Goal: Task Accomplishment & Management: Manage account settings

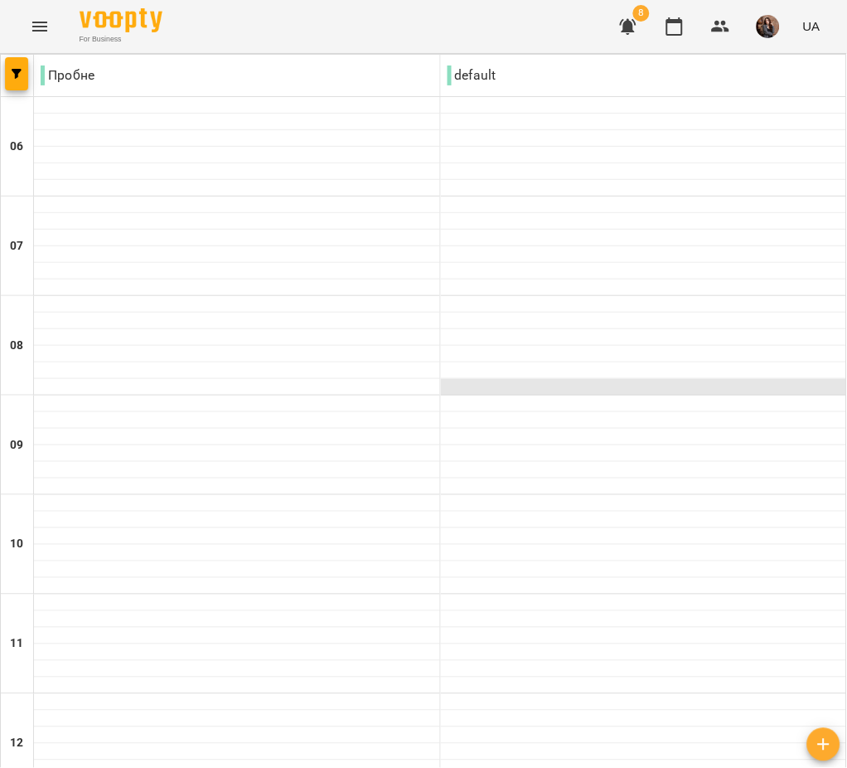
scroll to position [1130, 0]
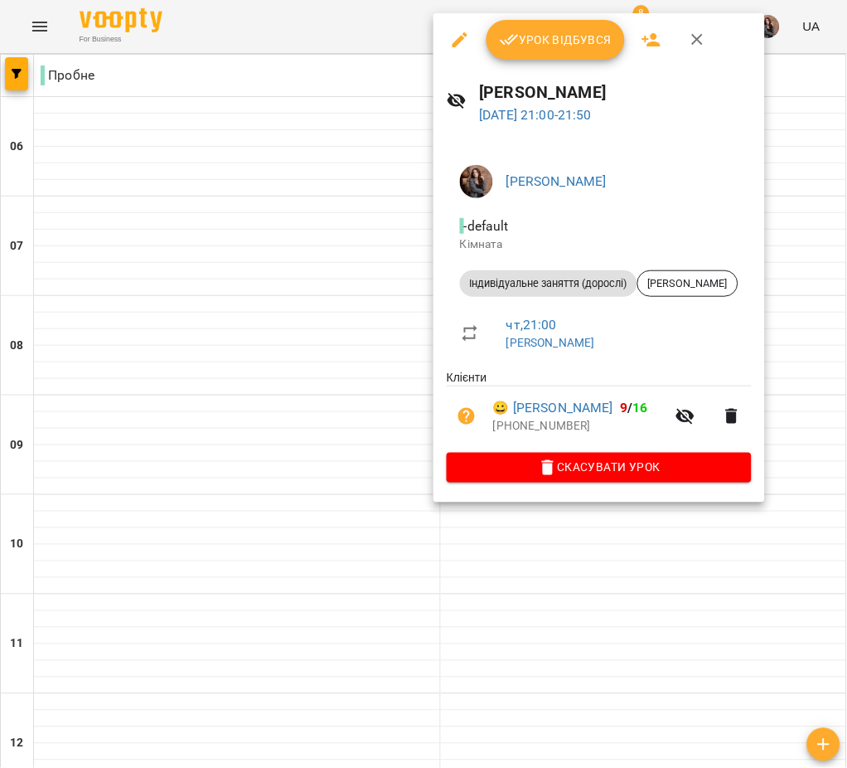
click at [516, 471] on span "Скасувати Урок" at bounding box center [599, 468] width 279 height 20
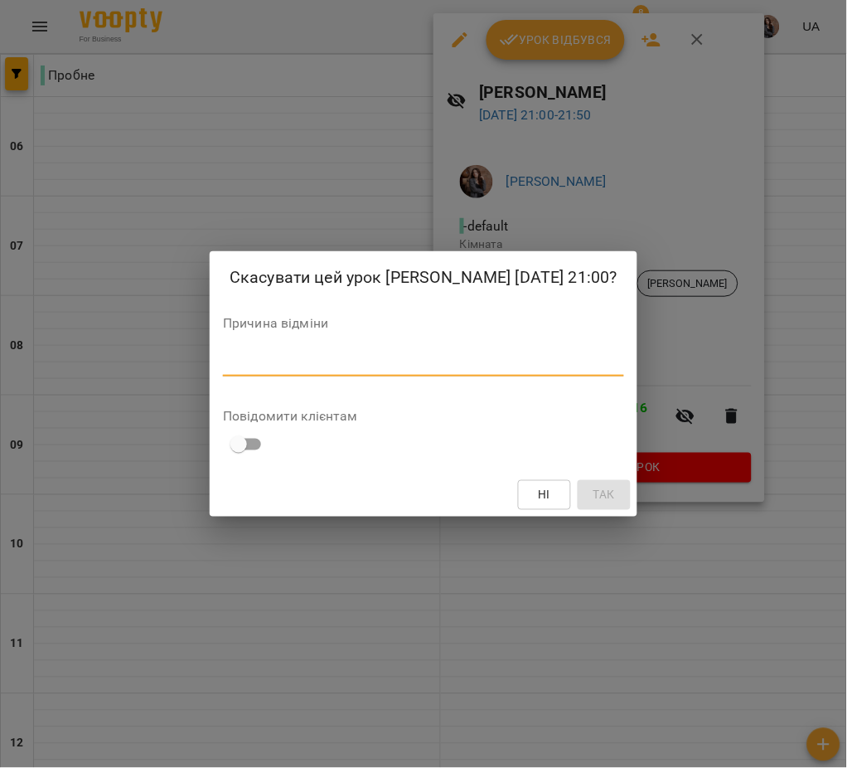
click at [452, 366] on textarea at bounding box center [423, 363] width 401 height 16
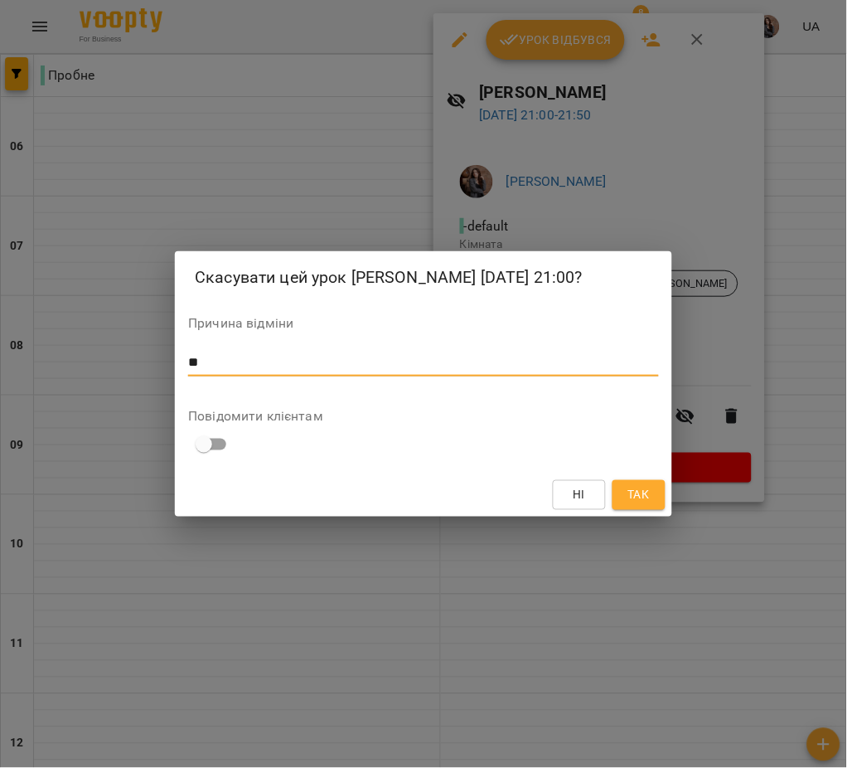
type textarea "*"
type textarea "**********"
click at [633, 508] on button "Так" at bounding box center [639, 495] width 53 height 30
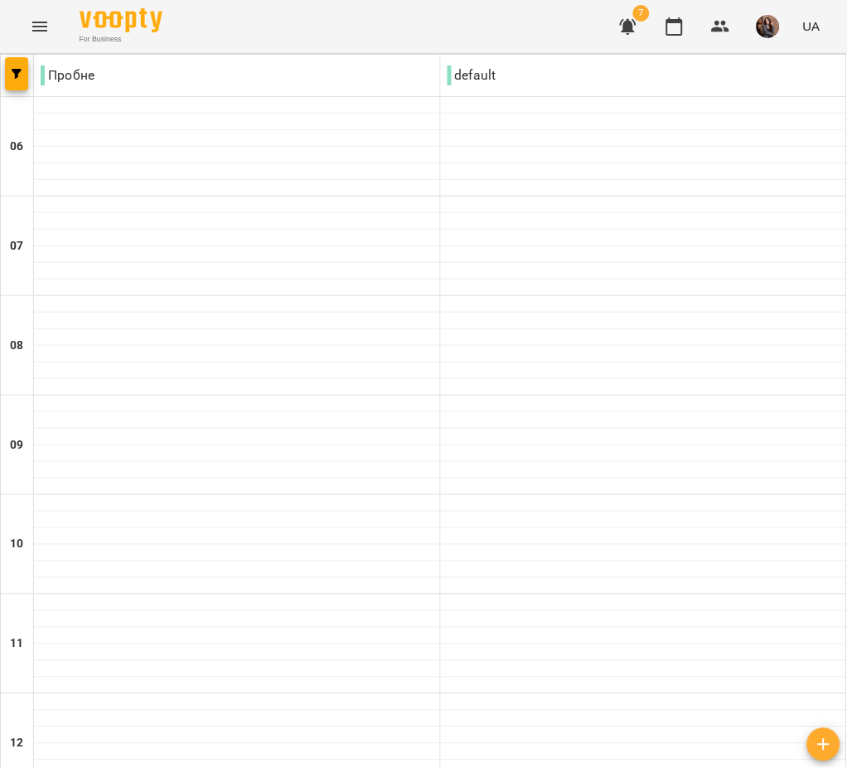
scroll to position [566, 0]
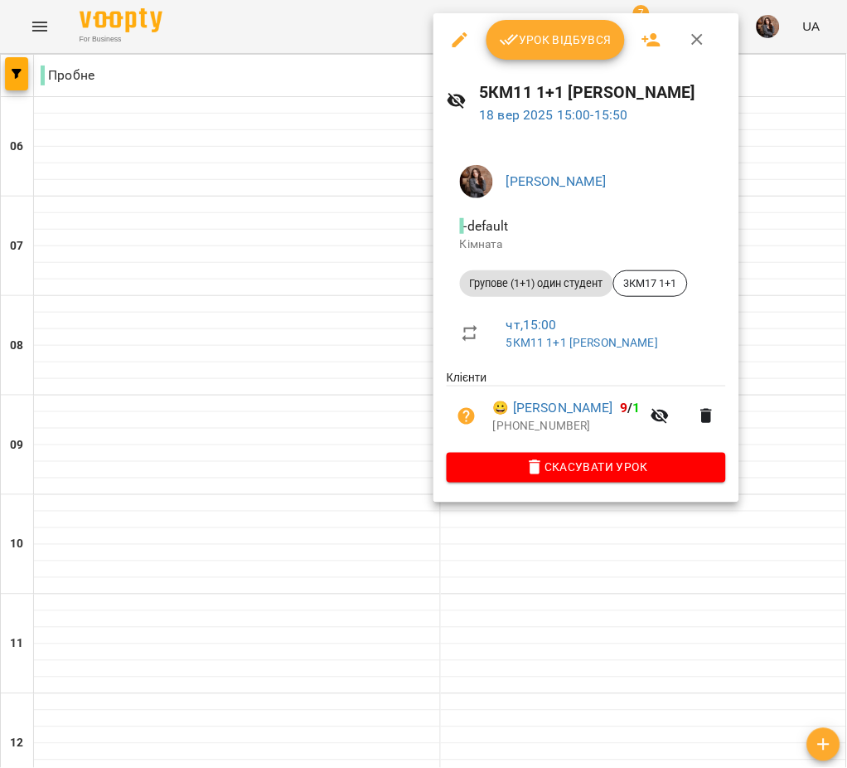
click at [526, 23] on button "Урок відбувся" at bounding box center [556, 40] width 139 height 40
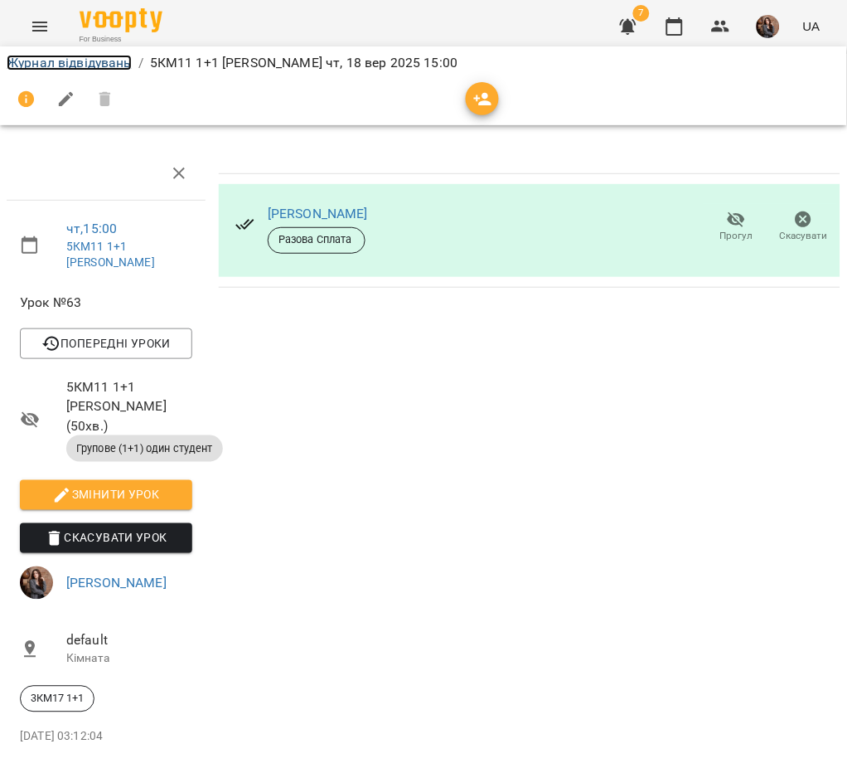
click at [74, 62] on link "Журнал відвідувань" at bounding box center [69, 63] width 125 height 16
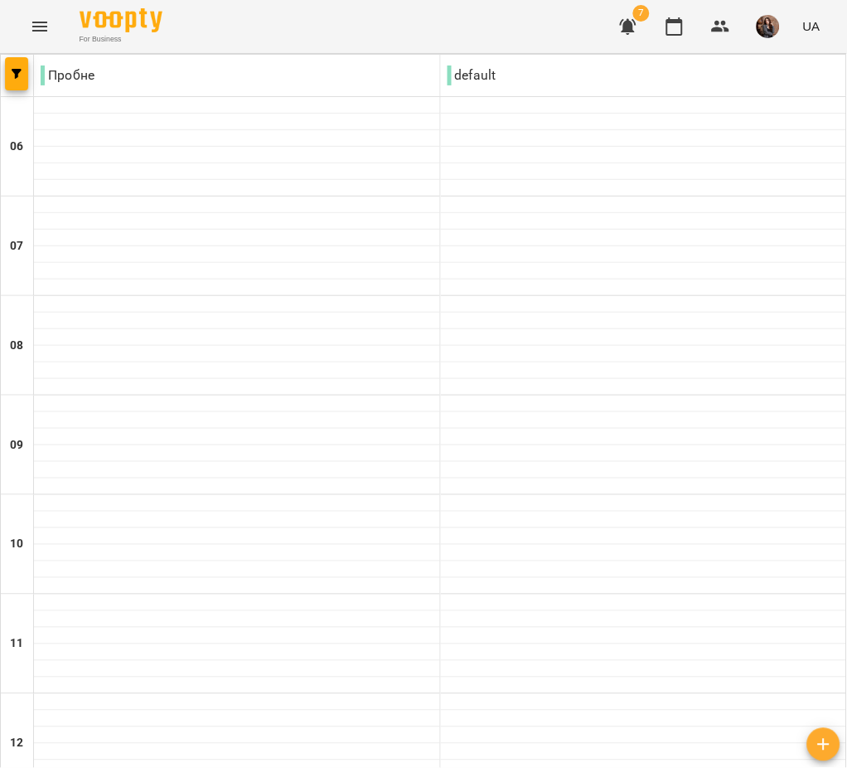
scroll to position [1055, 0]
click at [629, 27] on icon "button" at bounding box center [628, 27] width 17 height 16
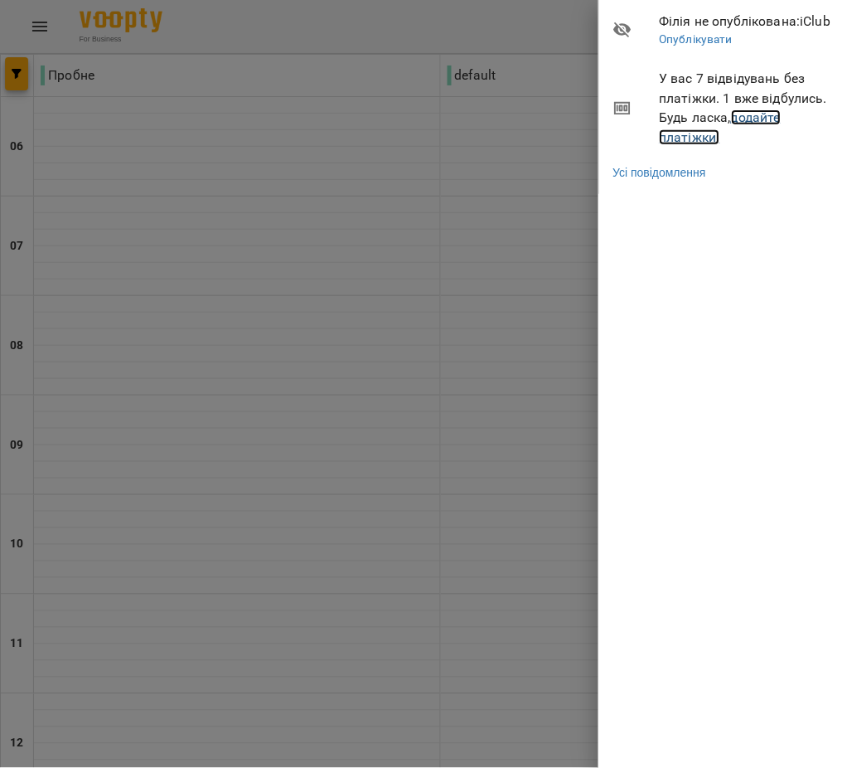
click at [744, 125] on link "додайте платіжки!" at bounding box center [721, 127] width 122 height 36
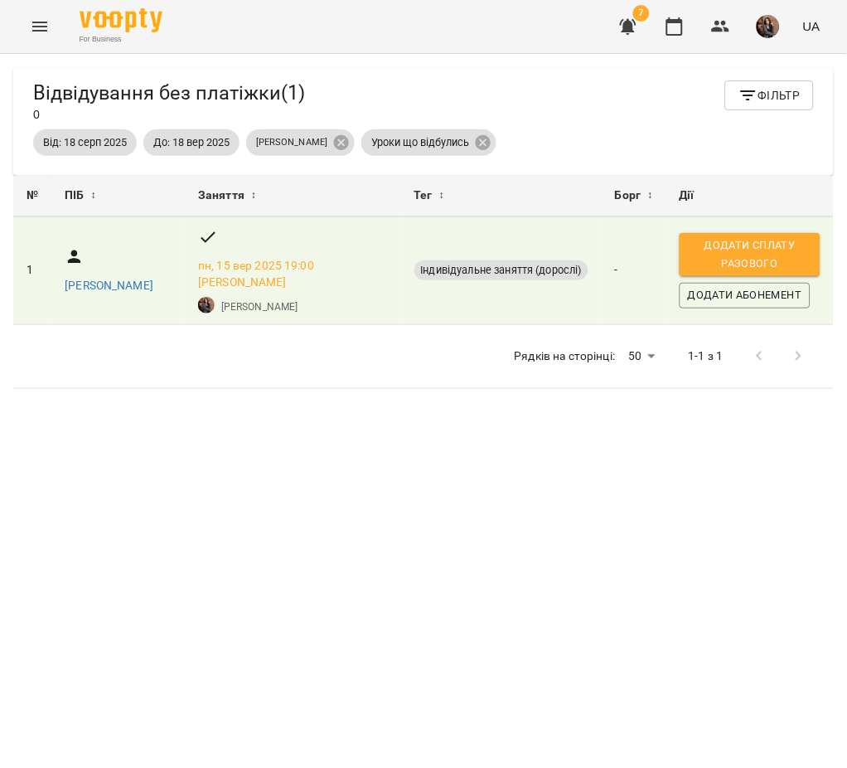
click at [639, 205] on span "Борг" at bounding box center [628, 196] width 27 height 20
click at [610, 30] on span "7" at bounding box center [629, 27] width 40 height 40
click at [633, 27] on icon "button" at bounding box center [628, 27] width 17 height 16
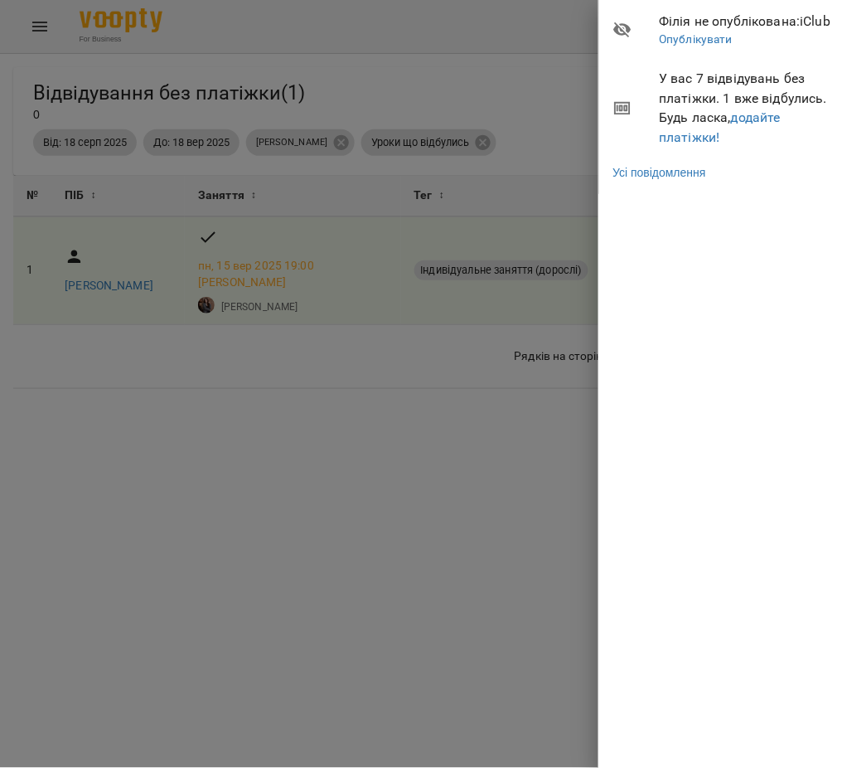
click at [366, 419] on div at bounding box center [423, 384] width 847 height 768
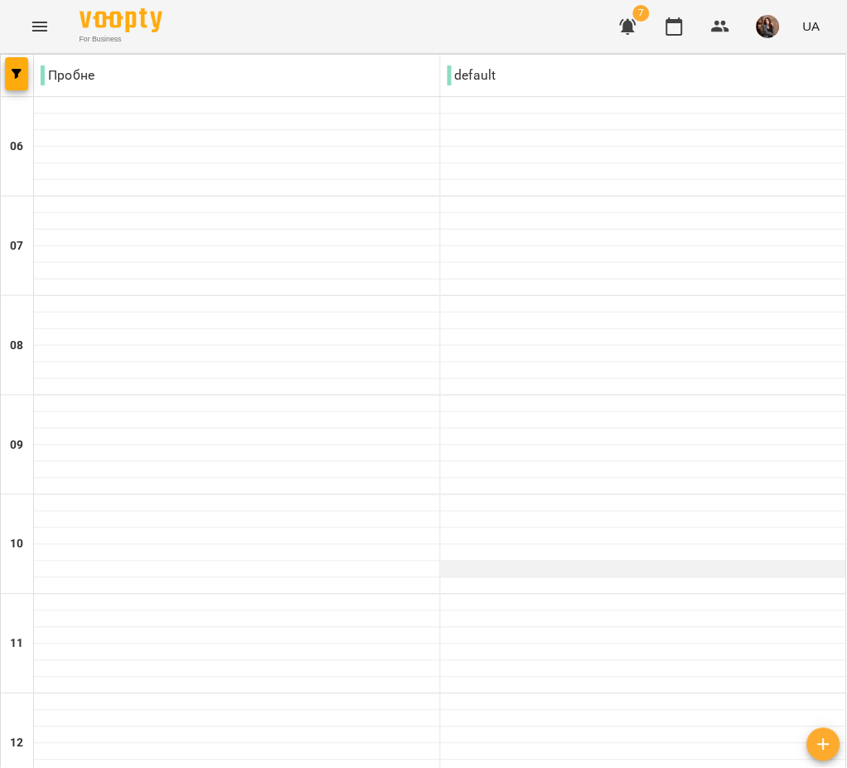
scroll to position [1130, 0]
